Goal: Use online tool/utility: Utilize a website feature to perform a specific function

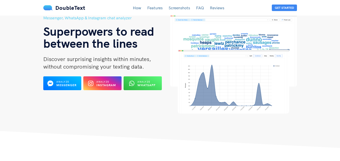
scroll to position [25, 0]
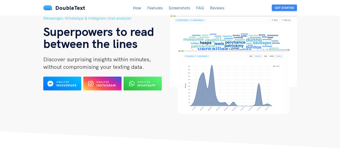
click at [287, 6] on button "Get Started" at bounding box center [284, 8] width 25 height 7
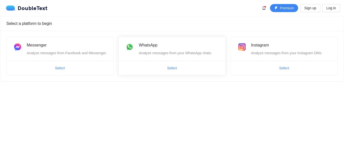
click at [163, 68] on span "Select" at bounding box center [172, 68] width 107 height 8
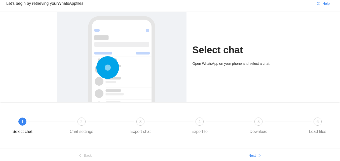
scroll to position [42, 0]
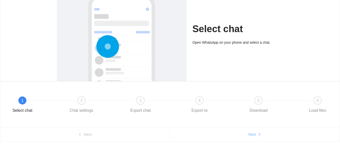
click at [249, 134] on span "Next" at bounding box center [252, 135] width 7 height 6
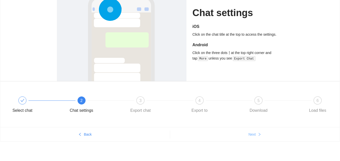
click at [248, 133] on button "Next" at bounding box center [255, 135] width 170 height 8
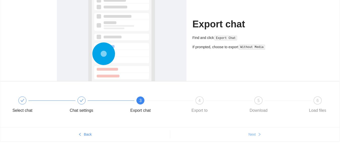
click at [248, 133] on button "Next" at bounding box center [255, 135] width 170 height 8
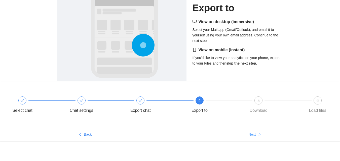
click at [248, 133] on button "Next" at bounding box center [255, 135] width 170 height 8
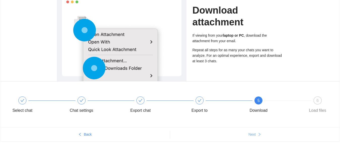
click at [248, 133] on button "Next" at bounding box center [255, 135] width 170 height 8
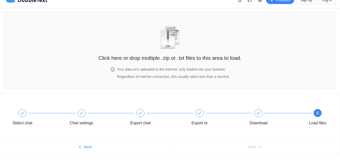
scroll to position [21, 0]
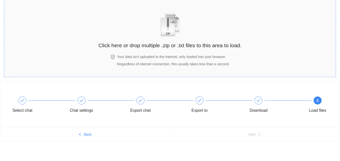
click at [157, 29] on div "Click here or drop multiple .zip or .txt files to this area to load." at bounding box center [169, 27] width 143 height 45
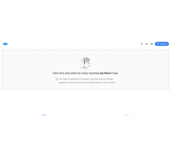
scroll to position [0, 0]
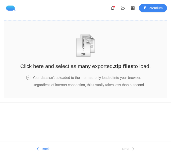
click at [104, 68] on h2 "Click here and select as many exported .zip files to load." at bounding box center [85, 66] width 131 height 8
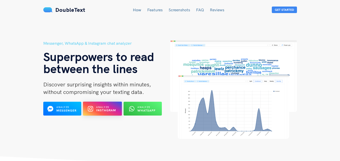
click at [98, 112] on b "Instagram" at bounding box center [106, 111] width 20 height 4
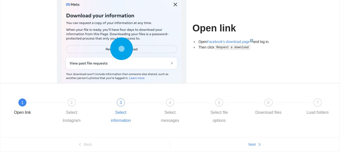
scroll to position [50, 0]
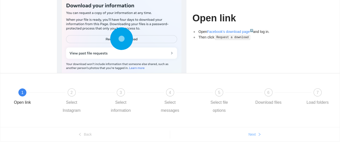
click at [248, 133] on button "Next" at bounding box center [255, 135] width 170 height 8
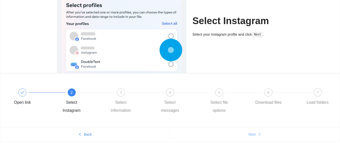
click at [248, 133] on button "Next" at bounding box center [255, 135] width 170 height 8
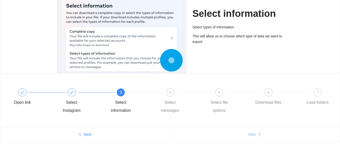
click at [248, 133] on button "Next" at bounding box center [255, 135] width 170 height 8
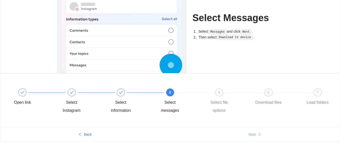
click at [248, 133] on button "Next" at bounding box center [255, 135] width 170 height 8
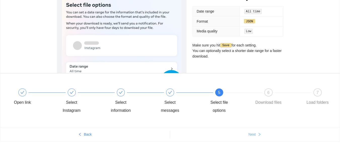
click at [248, 133] on button "Next" at bounding box center [255, 135] width 170 height 8
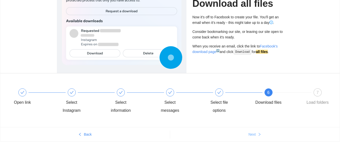
click at [248, 133] on button "Next" at bounding box center [255, 135] width 170 height 8
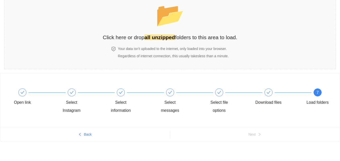
scroll to position [29, 0]
click at [157, 39] on strong "all unzipped" at bounding box center [160, 37] width 30 height 6
drag, startPoint x: 244, startPoint y: 124, endPoint x: 252, endPoint y: 100, distance: 26.0
click at [244, 124] on div "Open link Select Instagram Select information Select messages Select file optio…" at bounding box center [170, 101] width 340 height 54
